Goal: Find specific page/section: Find specific page/section

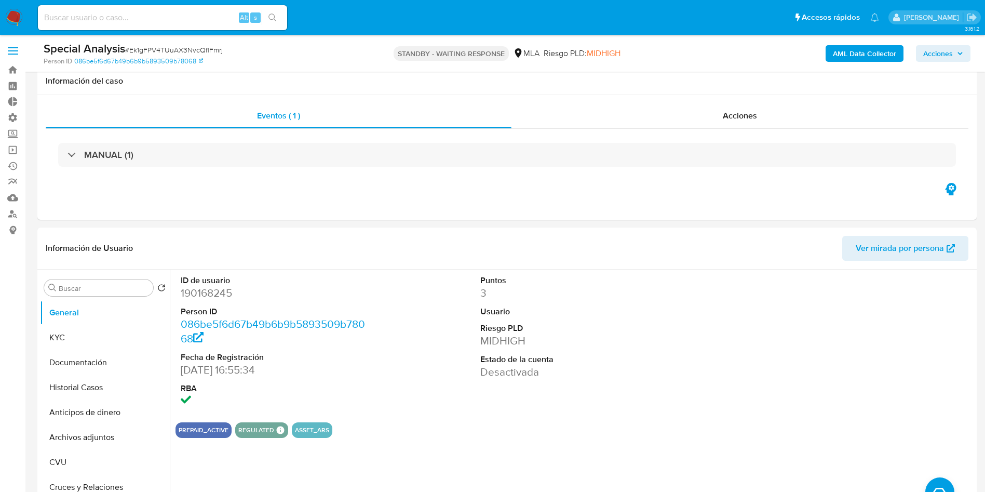
select select "10"
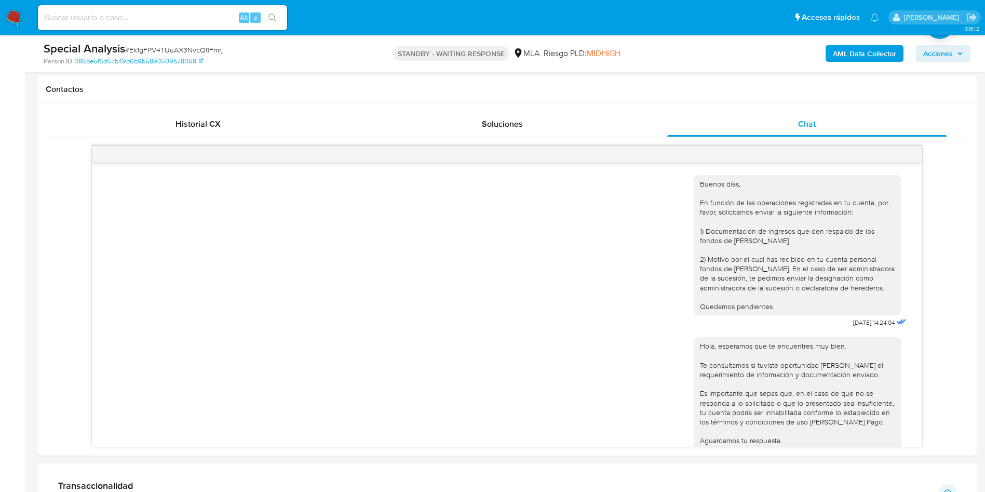
scroll to position [475, 0]
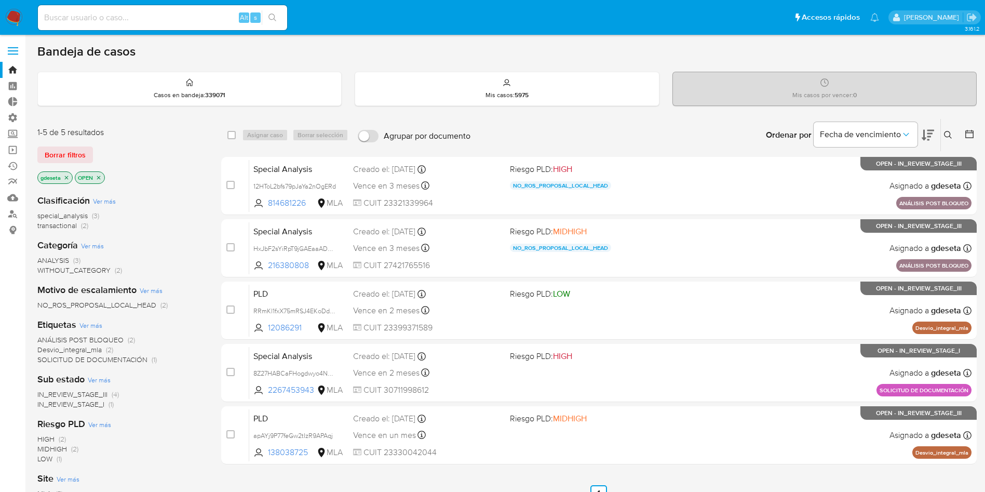
click at [200, 19] on input at bounding box center [162, 17] width 249 height 13
paste input "Ek1gFPV4TUuAX3NvcQflFmrj"
type input "Ek1gFPV4TUuAX3NvcQflFmrj"
click at [269, 20] on icon "search-icon" at bounding box center [272, 17] width 8 height 8
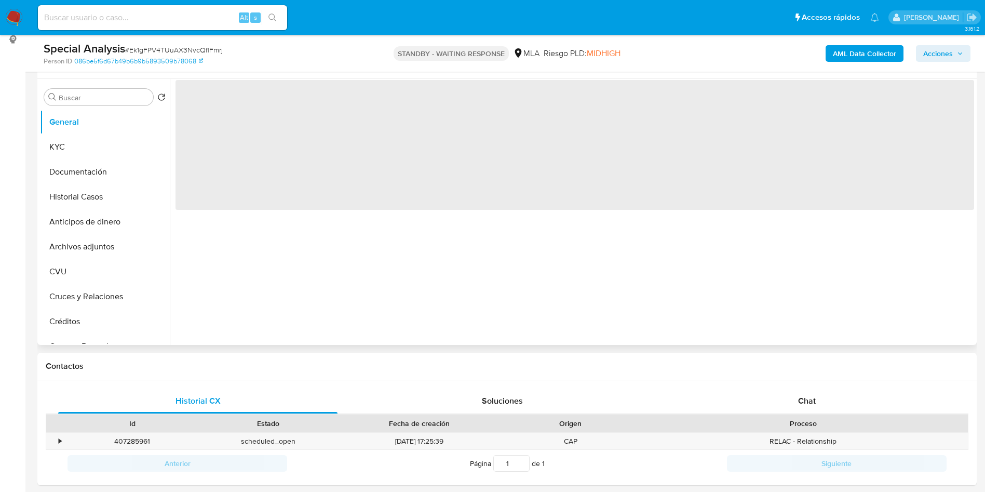
scroll to position [234, 0]
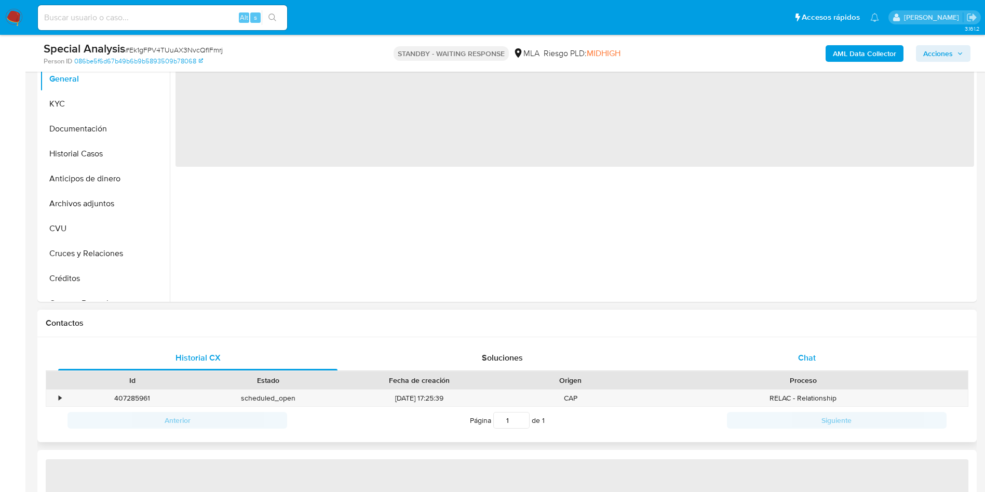
click at [835, 352] on div "Chat" at bounding box center [806, 357] width 279 height 25
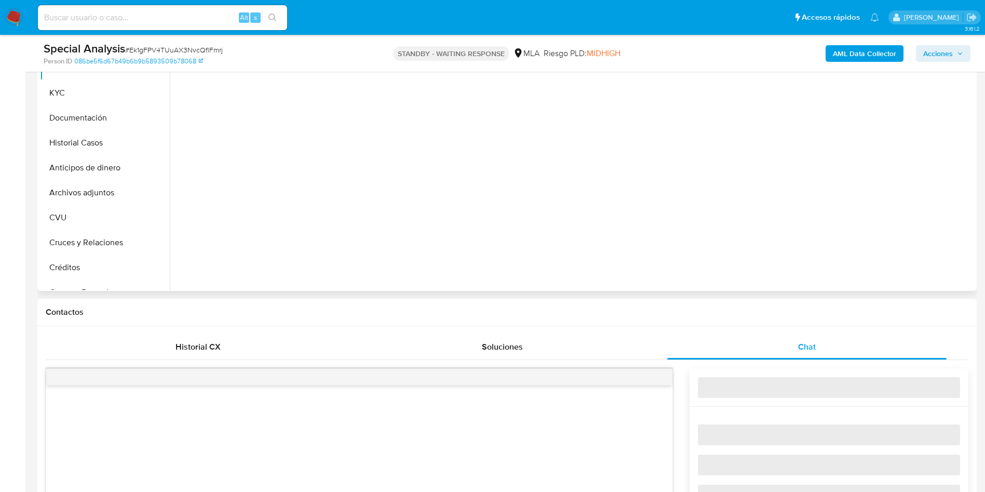
select select "10"
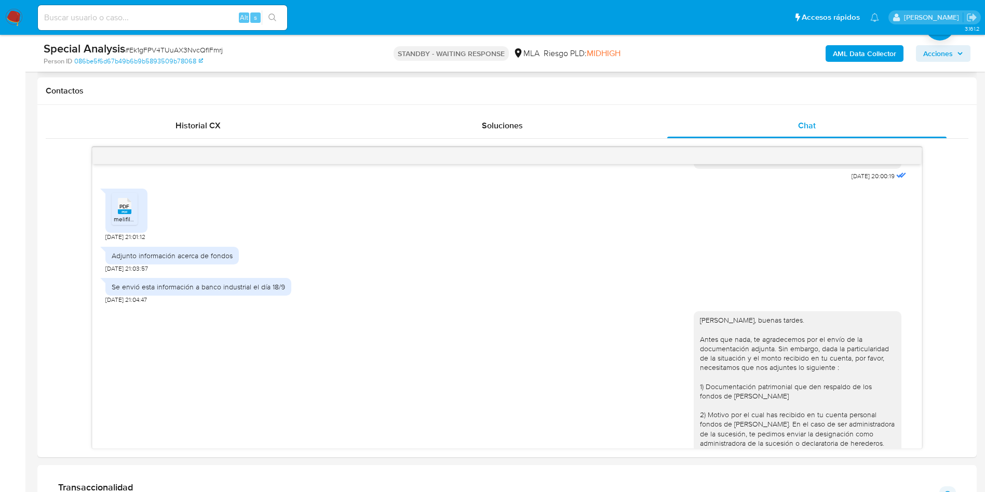
scroll to position [156, 0]
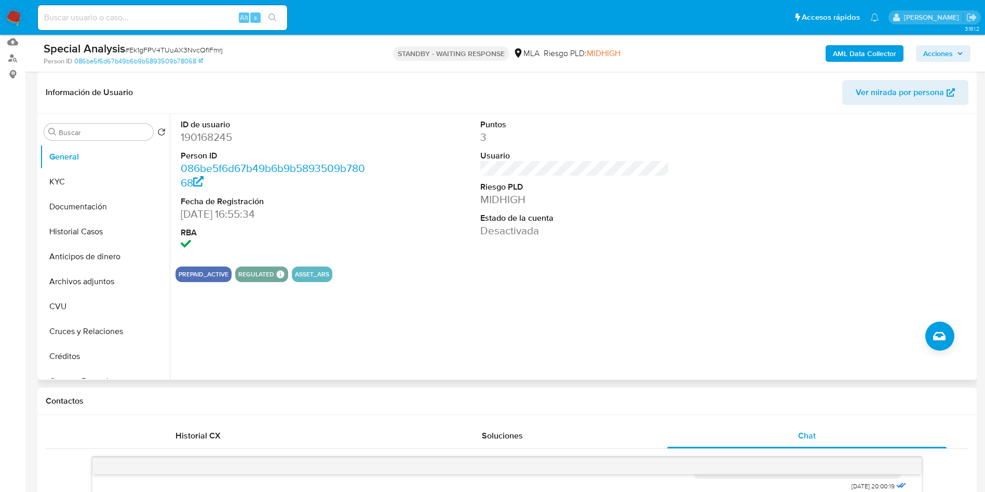
click at [193, 130] on dd "190168245" at bounding box center [275, 137] width 189 height 15
copy dd "190168245"
